Goal: Task Accomplishment & Management: Manage account settings

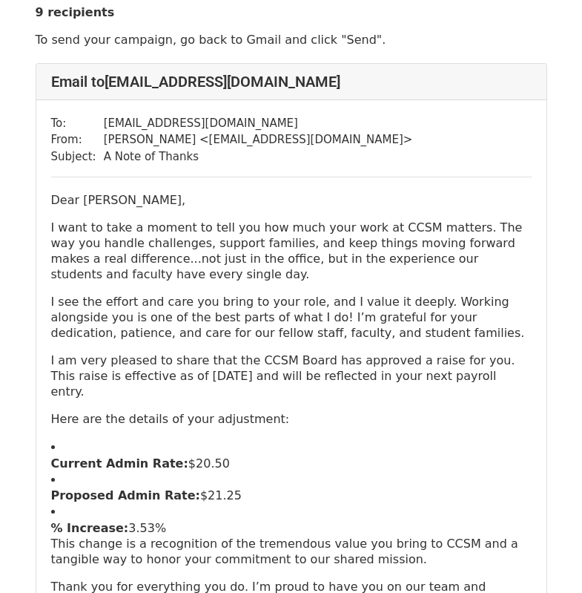
scroll to position [45, 0]
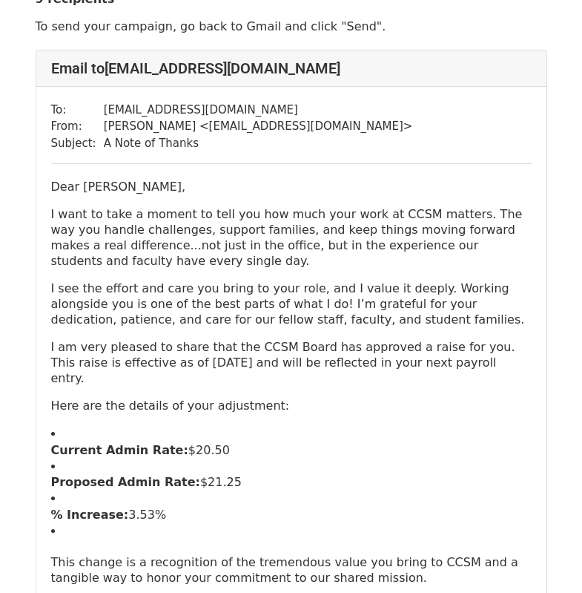
scroll to position [70, 0]
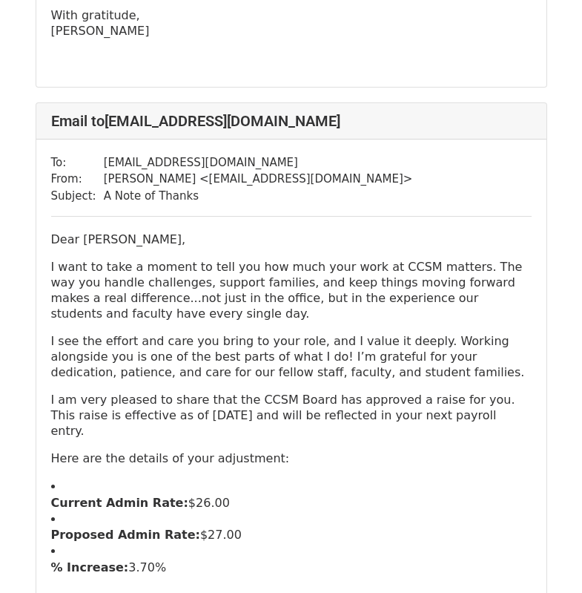
scroll to position [3913, 0]
